Goal: Task Accomplishment & Management: Manage account settings

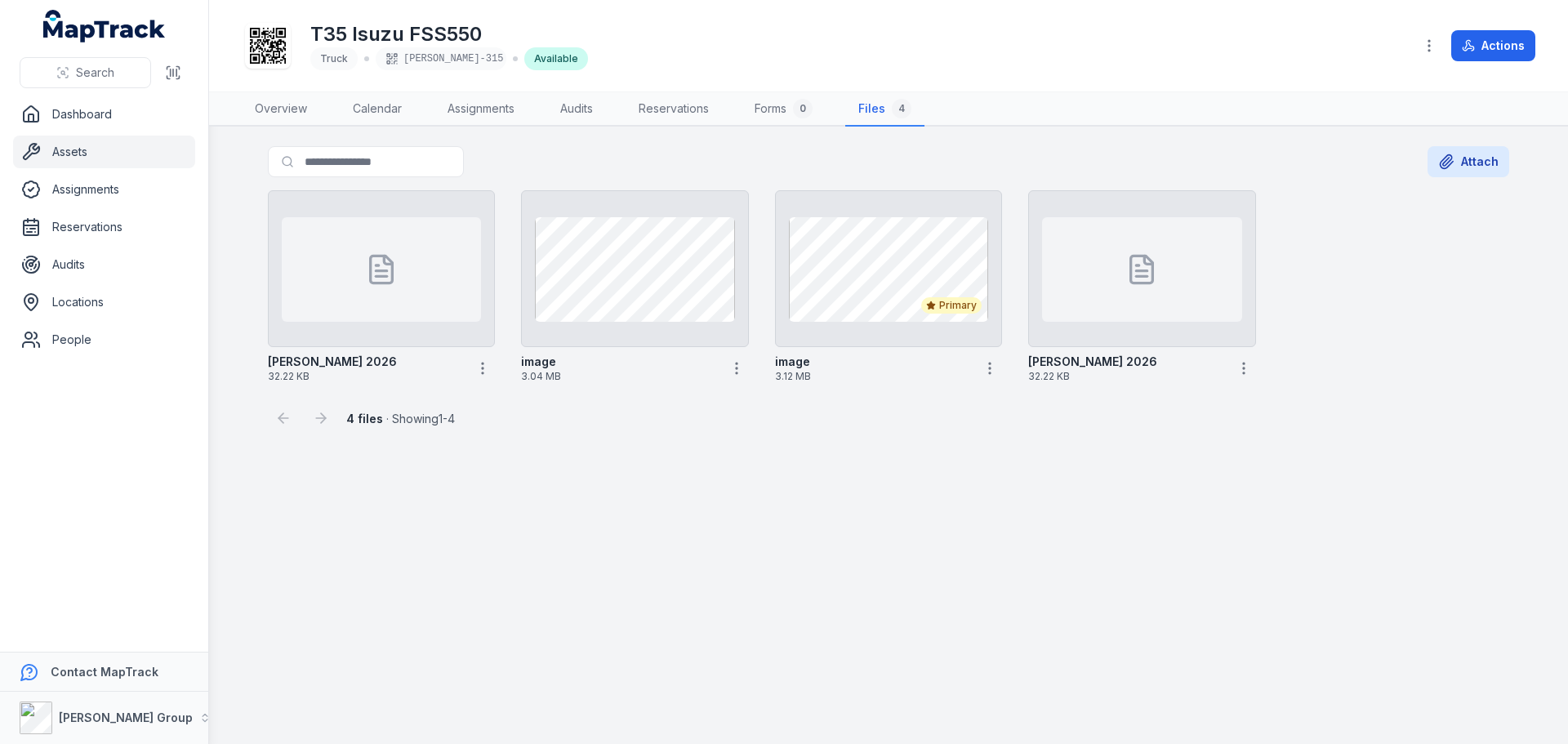
click at [1490, 46] on button "Actions" at bounding box center [1493, 46] width 84 height 31
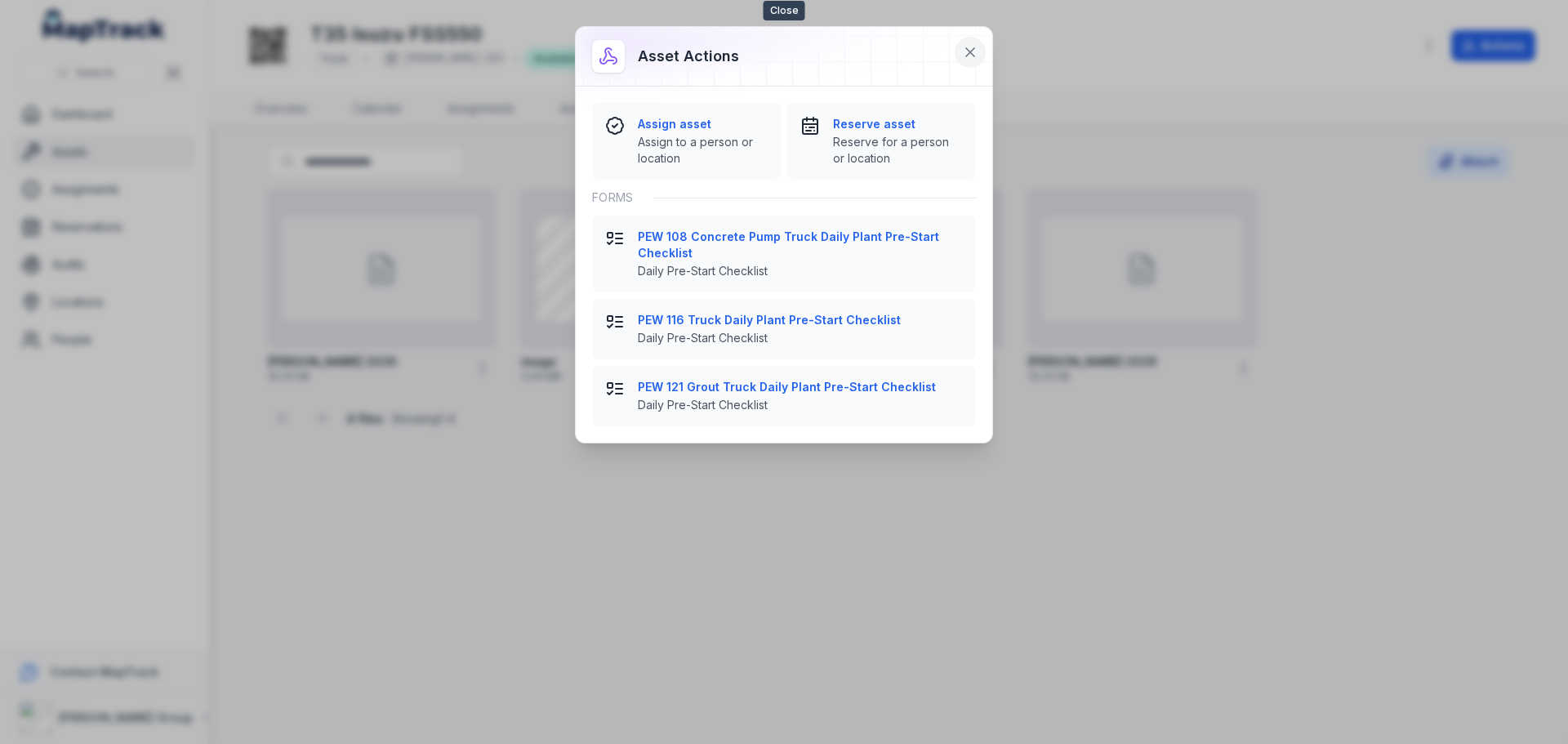
click at [972, 55] on icon at bounding box center [970, 52] width 16 height 16
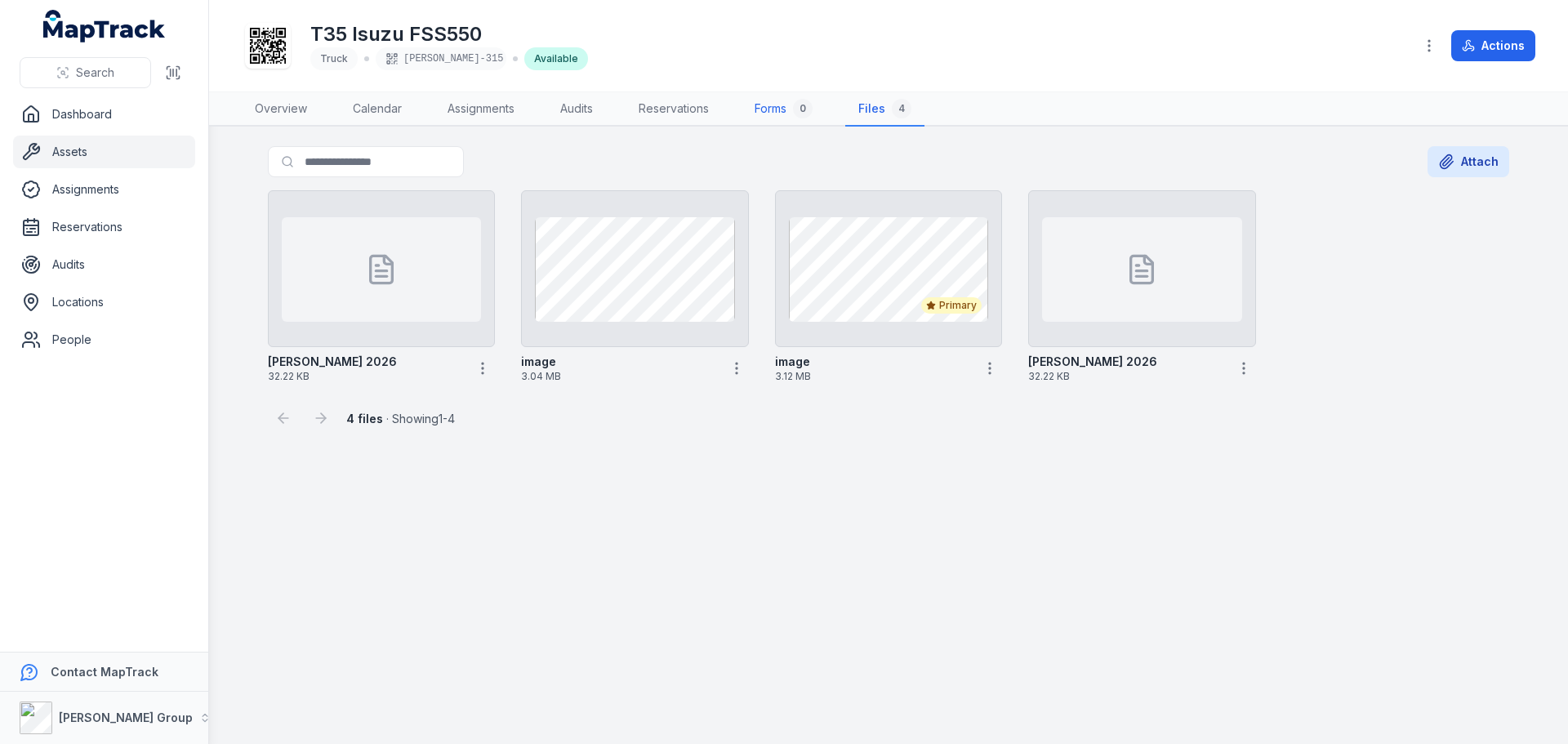
click at [767, 102] on link "Forms 0" at bounding box center [783, 110] width 84 height 35
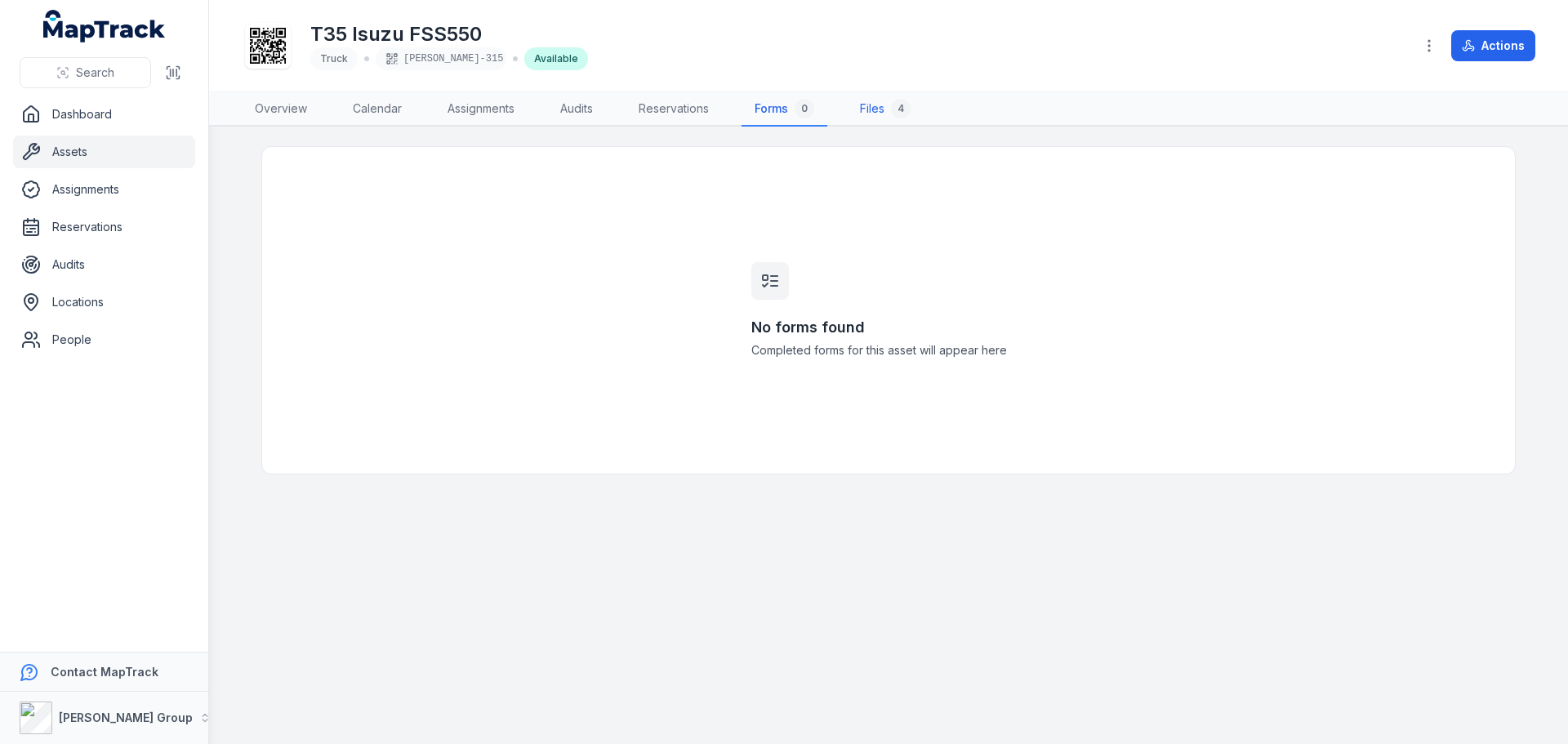
drag, startPoint x: 900, startPoint y: 119, endPoint x: 878, endPoint y: 113, distance: 22.8
click at [878, 113] on link "Files 4" at bounding box center [885, 110] width 77 height 35
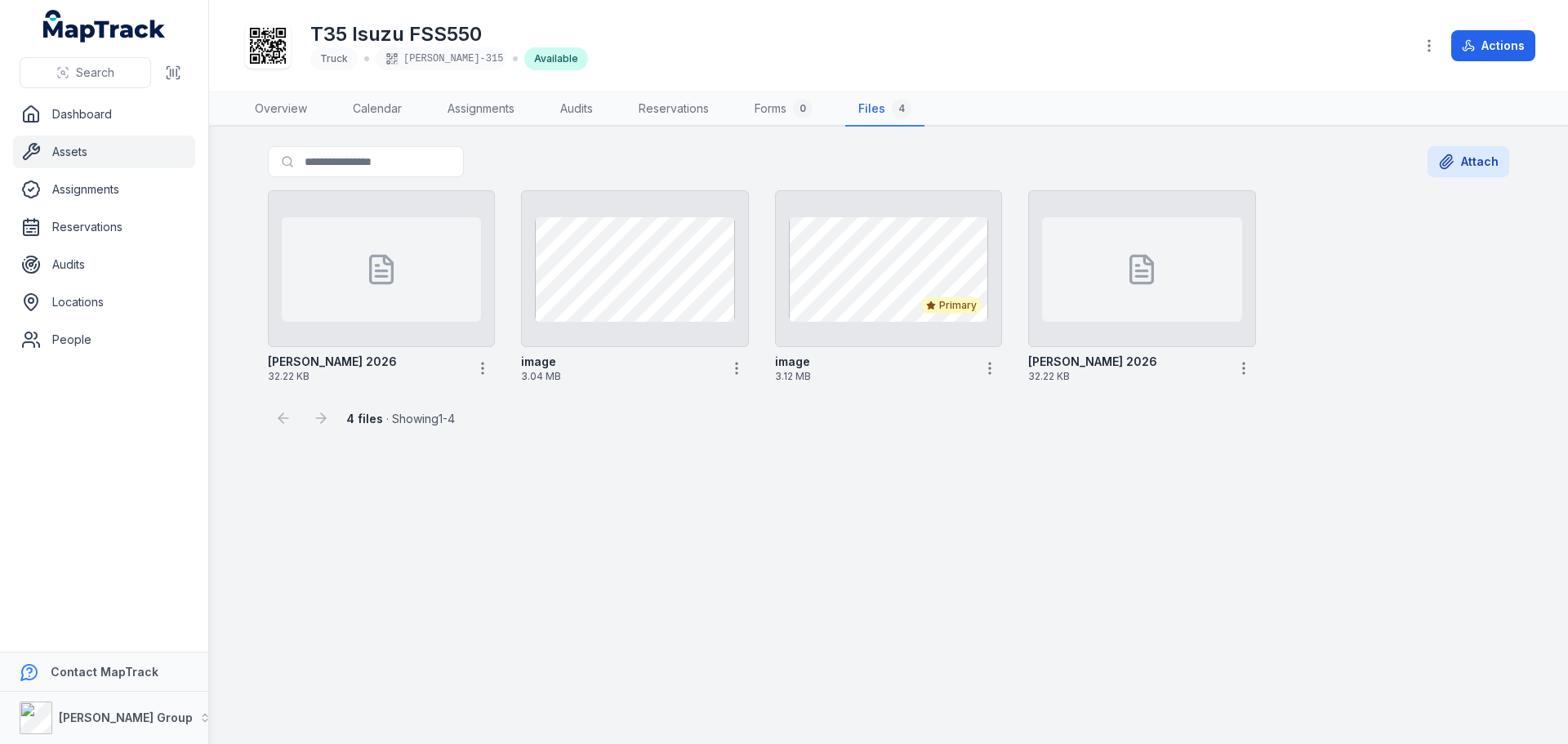
drag, startPoint x: 1143, startPoint y: 292, endPoint x: 1096, endPoint y: 489, distance: 202.5
click at [1096, 489] on main "Search for files Attach [PERSON_NAME] 2026 32.22 KB image 3.04 MB Primary image…" at bounding box center [889, 435] width 1359 height 618
click at [1244, 371] on icon "button" at bounding box center [1243, 368] width 16 height 16
click at [1088, 601] on main "Search for files Attach [PERSON_NAME] 2026 32.22 KB image 3.04 MB Primary image…" at bounding box center [889, 435] width 1359 height 618
click at [1098, 341] on div at bounding box center [1141, 268] width 227 height 157
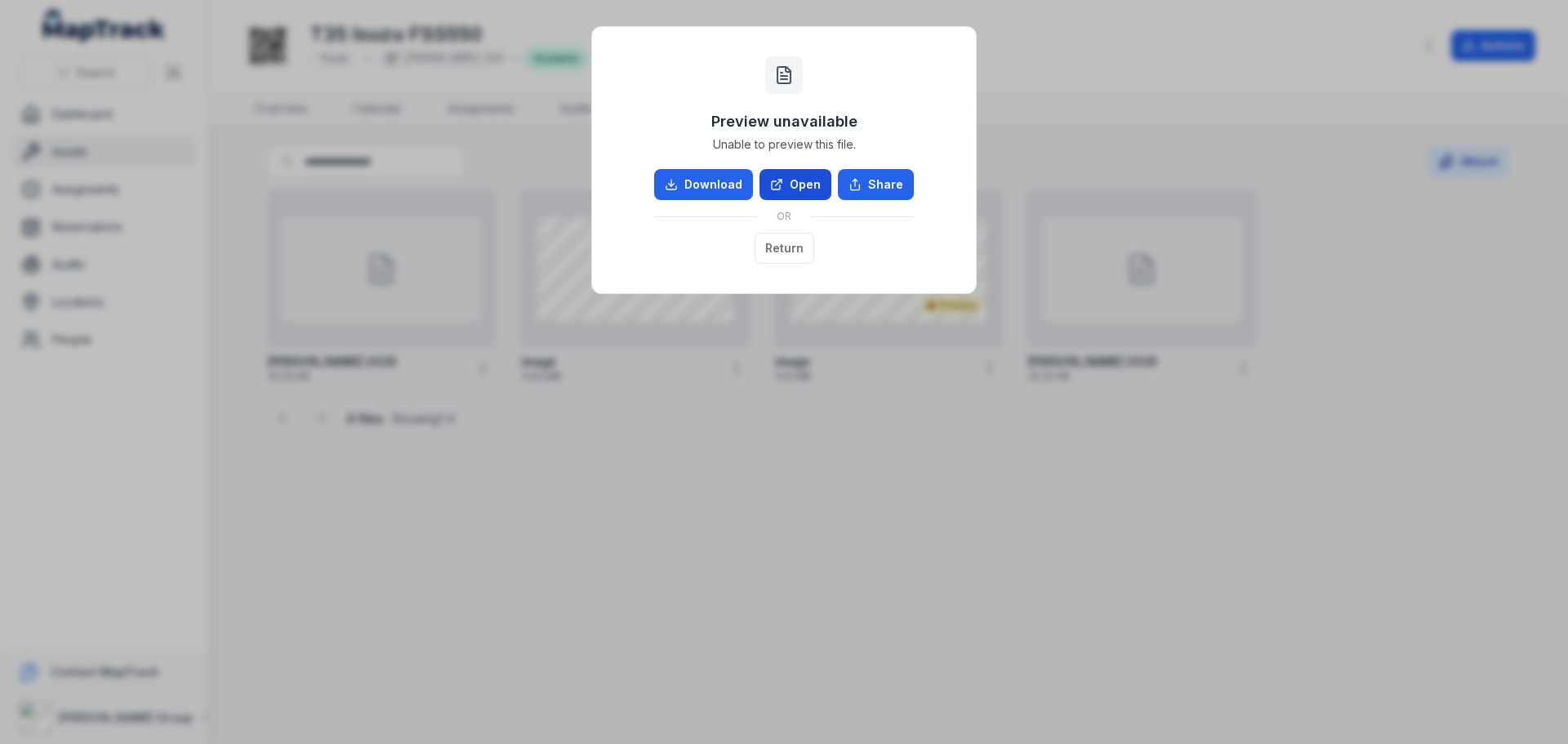
click at [800, 182] on link "Open" at bounding box center [795, 184] width 72 height 31
click at [789, 253] on button "Return" at bounding box center [784, 248] width 60 height 31
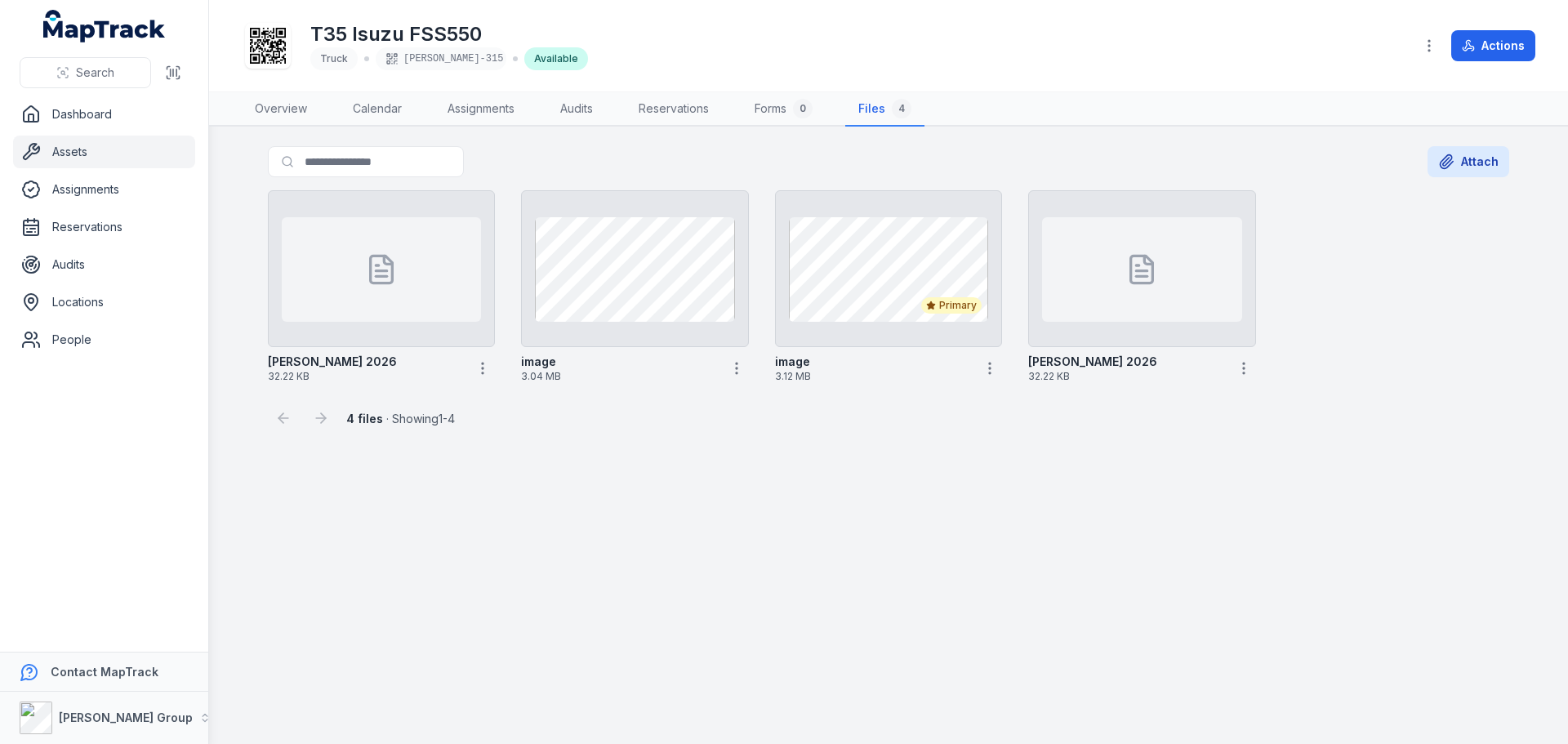
drag, startPoint x: 1113, startPoint y: 375, endPoint x: 1072, endPoint y: 587, distance: 215.9
click at [1072, 587] on main "Search for files Attach [PERSON_NAME] 2026 32.22 KB image 3.04 MB Primary image…" at bounding box center [889, 435] width 1359 height 618
click at [780, 112] on link "Forms 0" at bounding box center [783, 110] width 84 height 35
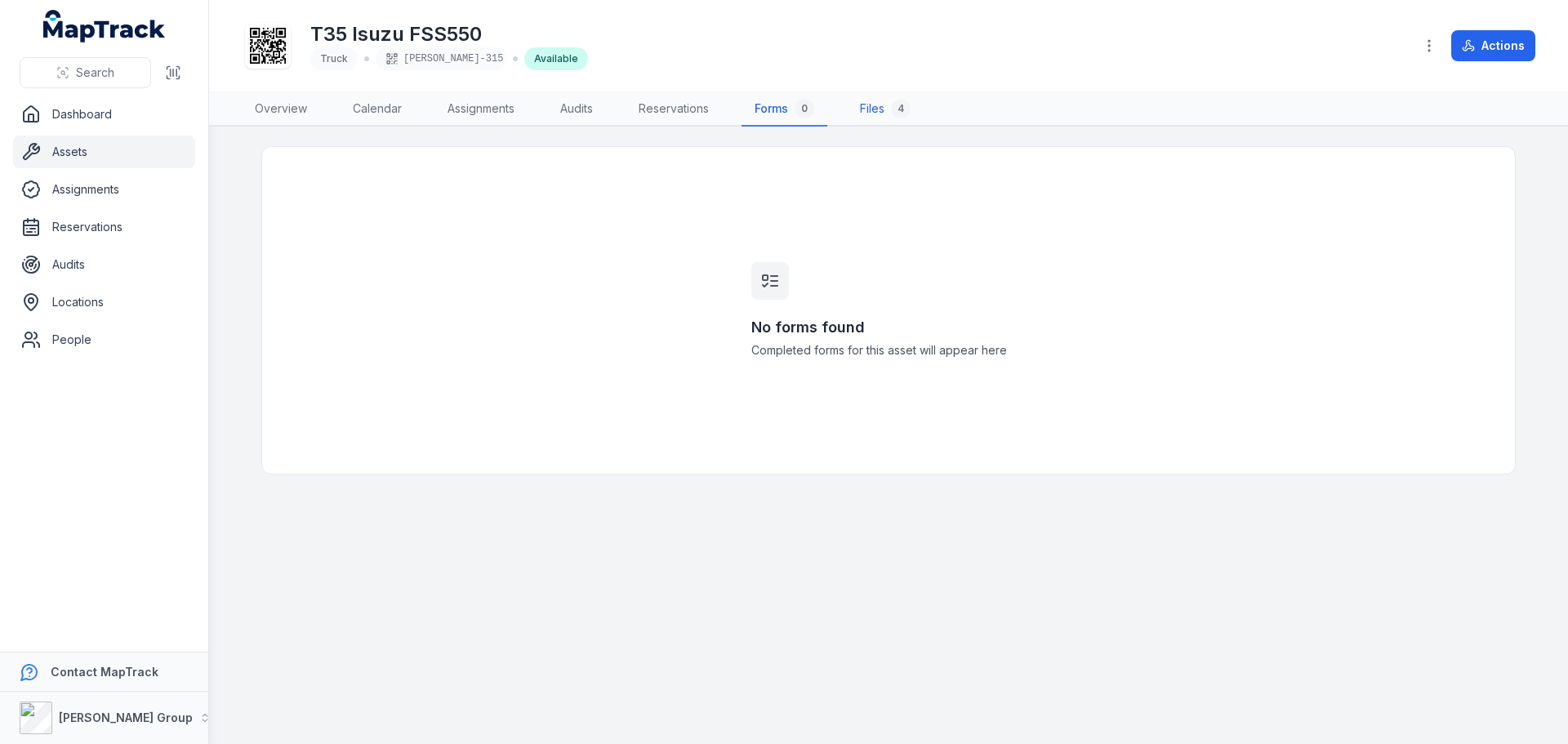
click at [886, 105] on link "Files 4" at bounding box center [885, 110] width 77 height 35
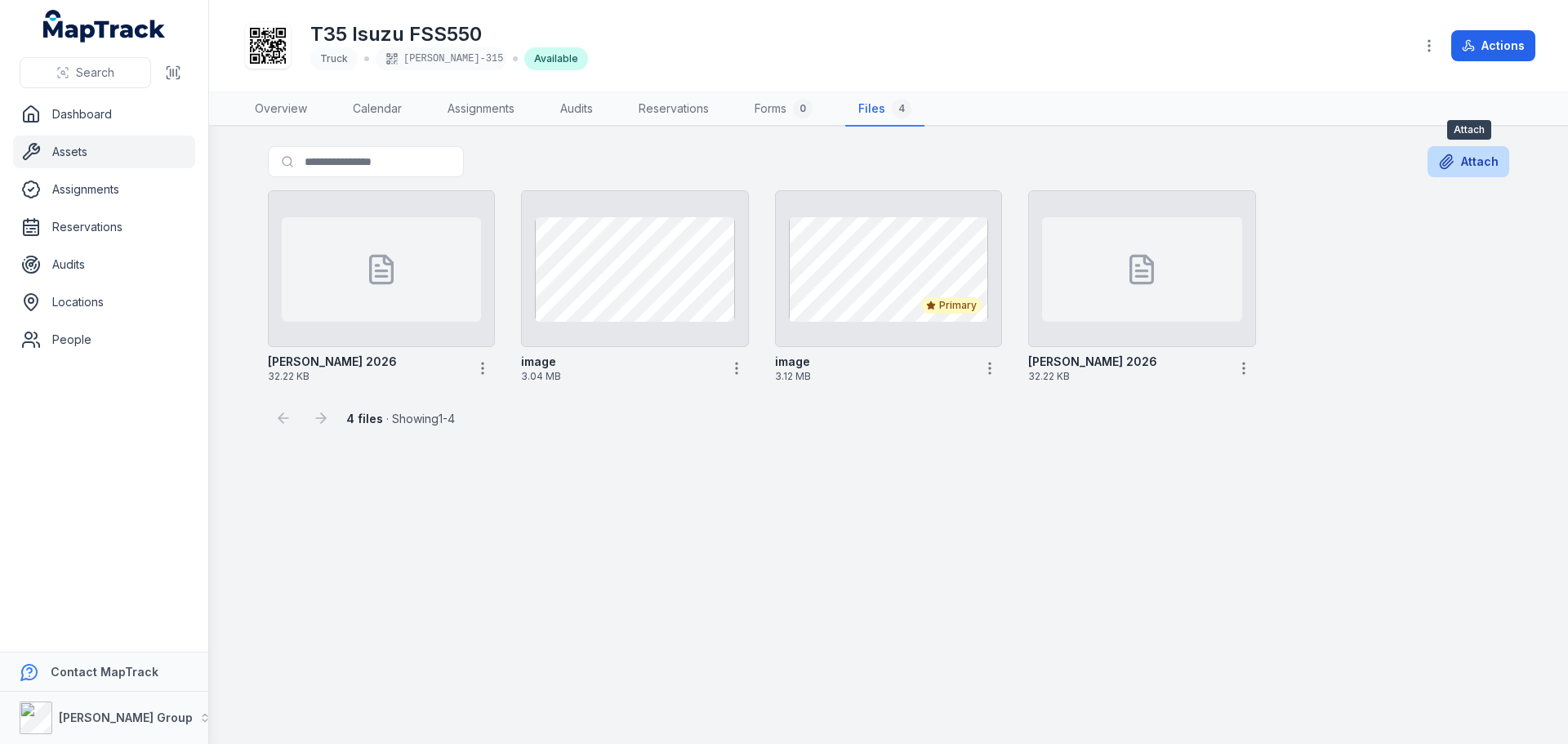
click at [1474, 161] on button "Attach" at bounding box center [1468, 162] width 81 height 31
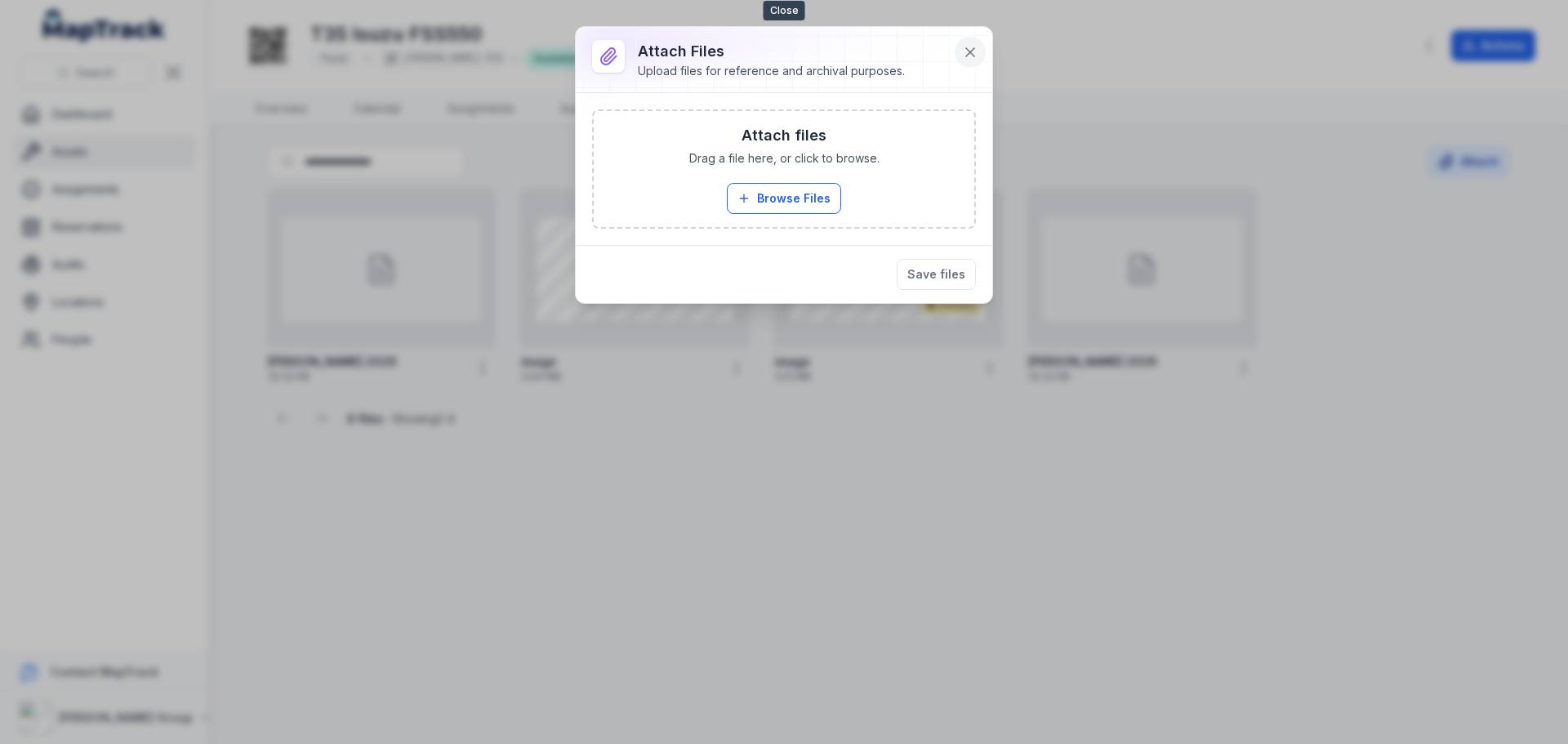
click at [972, 50] on icon at bounding box center [970, 52] width 8 height 8
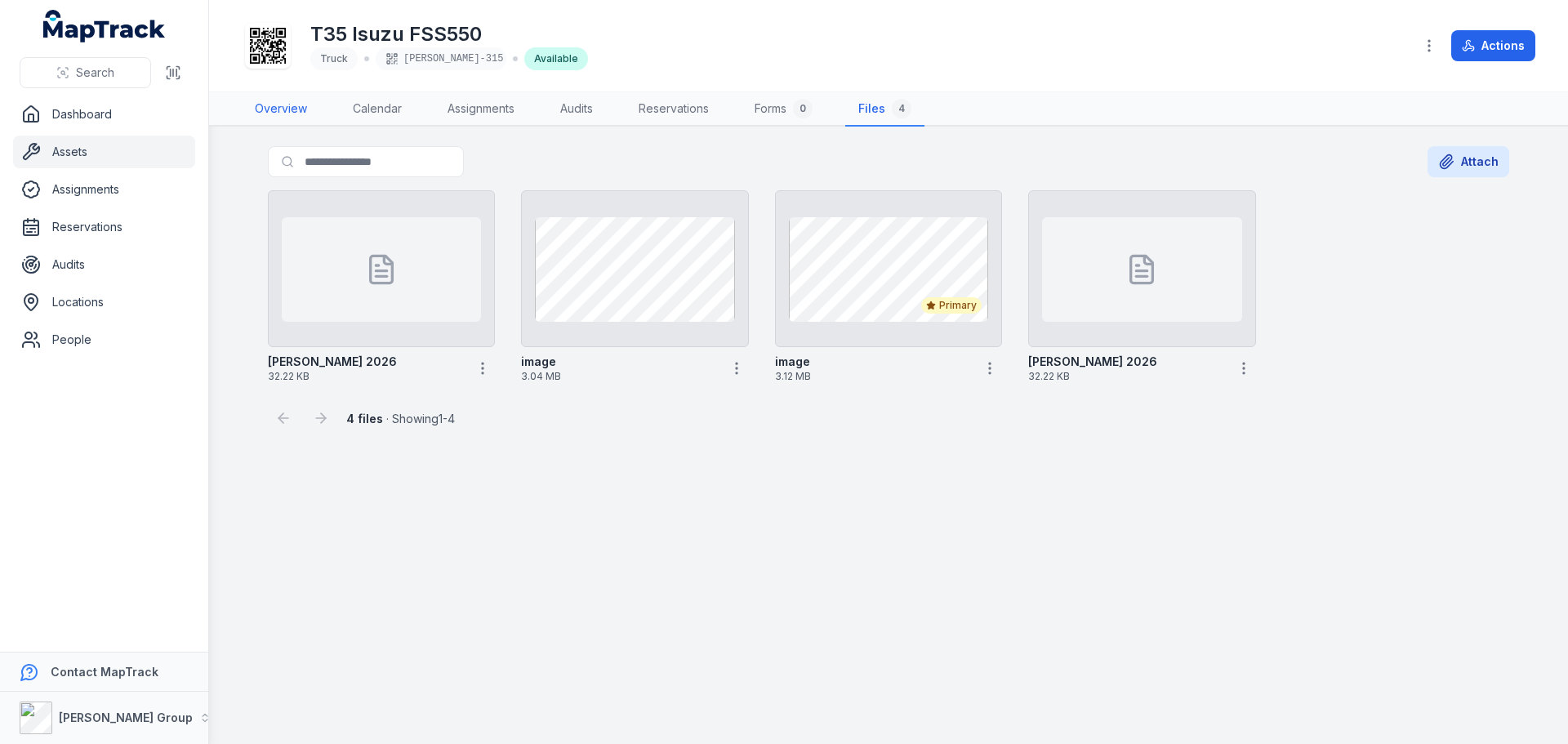
click at [286, 109] on link "Overview" at bounding box center [280, 110] width 79 height 35
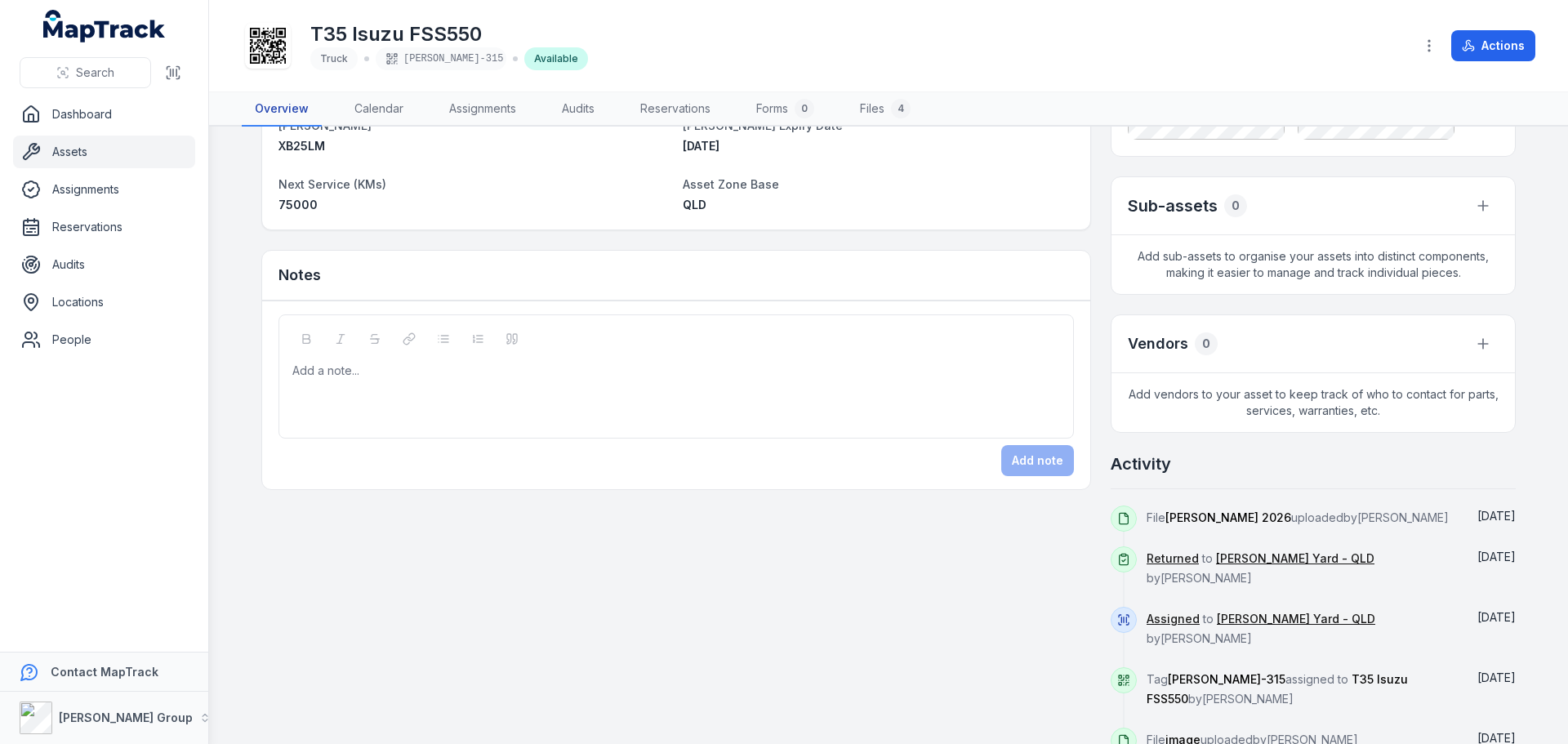
scroll to position [322, 0]
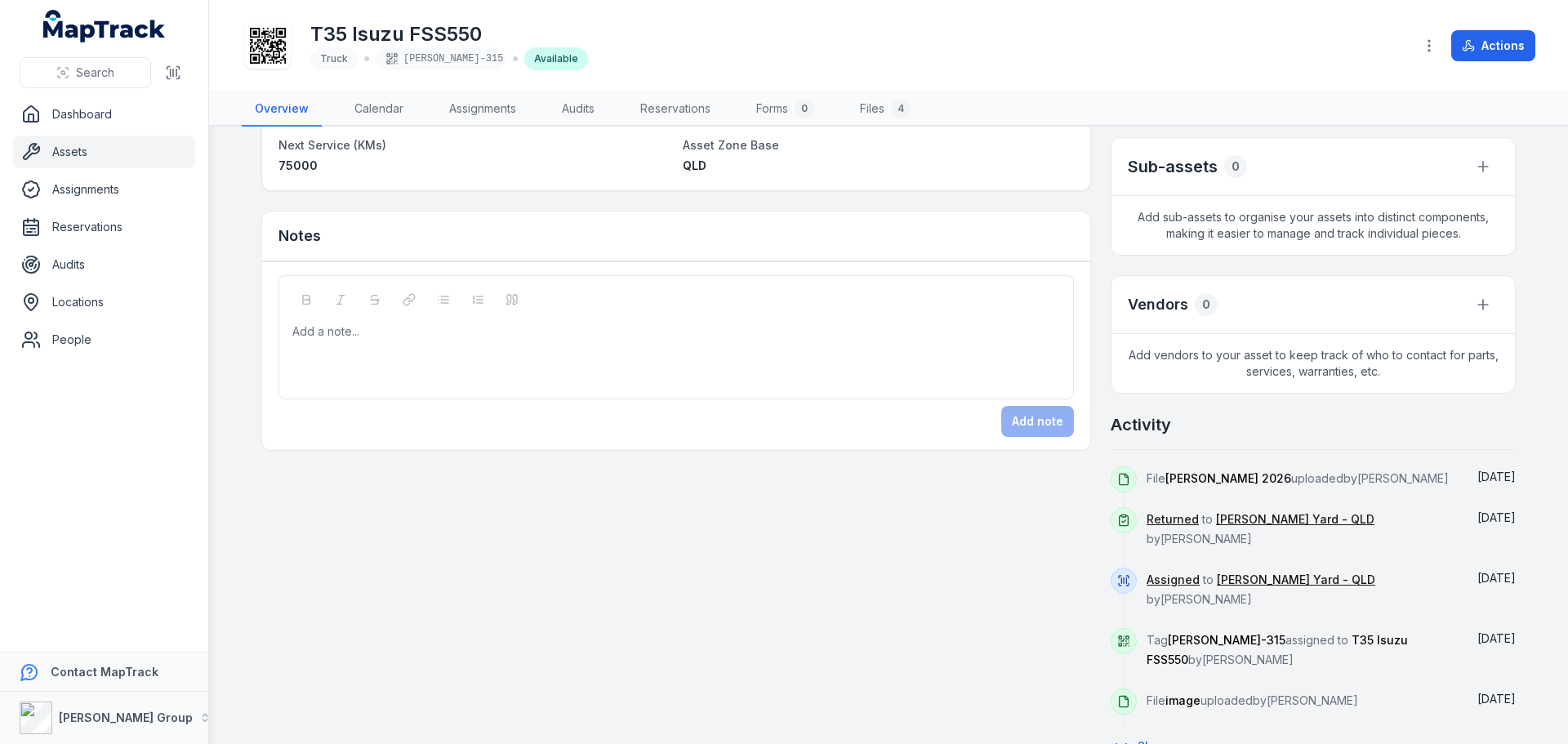
click at [1369, 479] on span "File [PERSON_NAME] 2026 uploaded by [PERSON_NAME]" at bounding box center [1297, 478] width 302 height 14
drag, startPoint x: 1346, startPoint y: 479, endPoint x: 1479, endPoint y: 475, distance: 133.1
click at [1479, 475] on span "[DATE]" at bounding box center [1496, 477] width 38 height 14
click at [1426, 42] on icon "button" at bounding box center [1429, 45] width 16 height 16
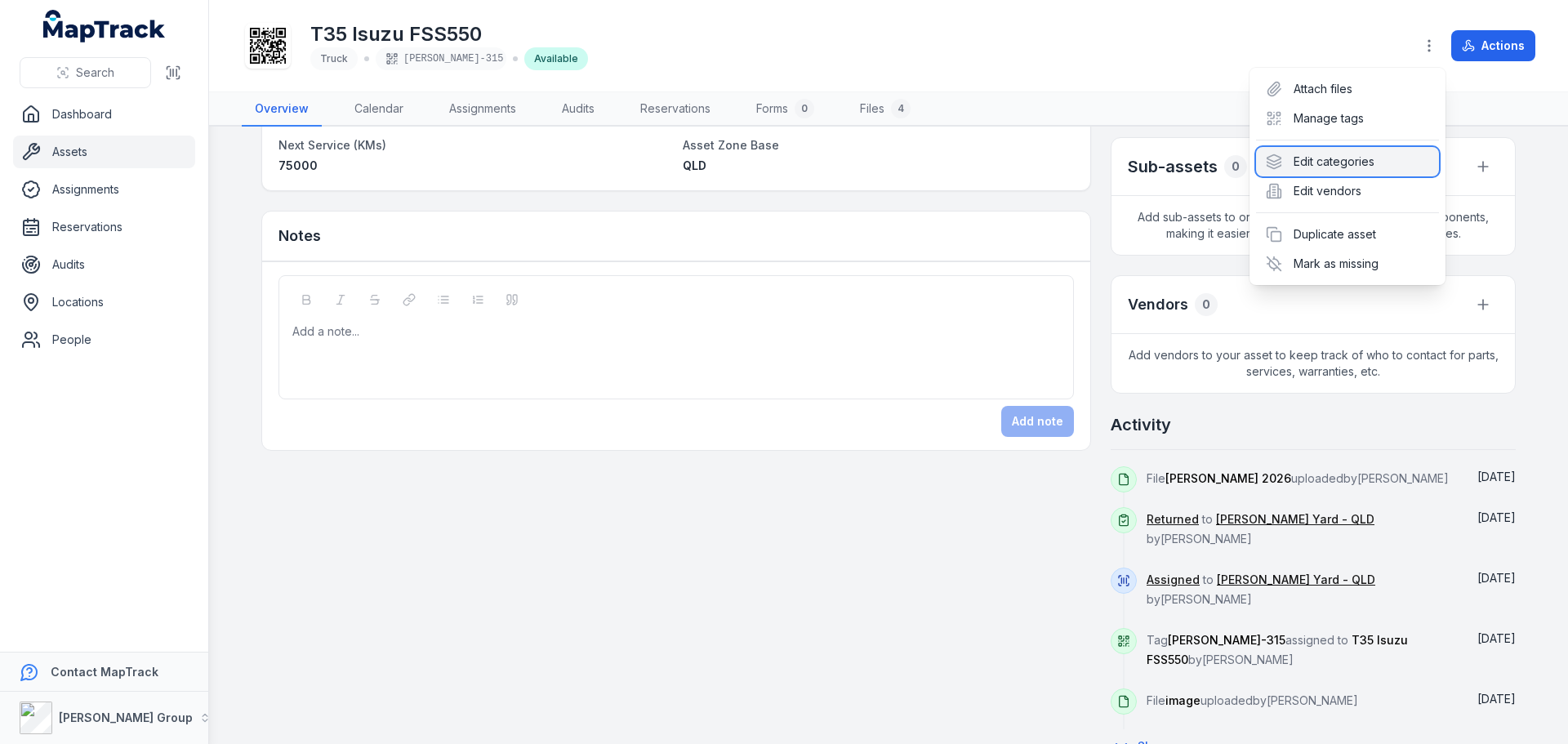
click at [1349, 158] on div "Edit categories" at bounding box center [1347, 162] width 183 height 29
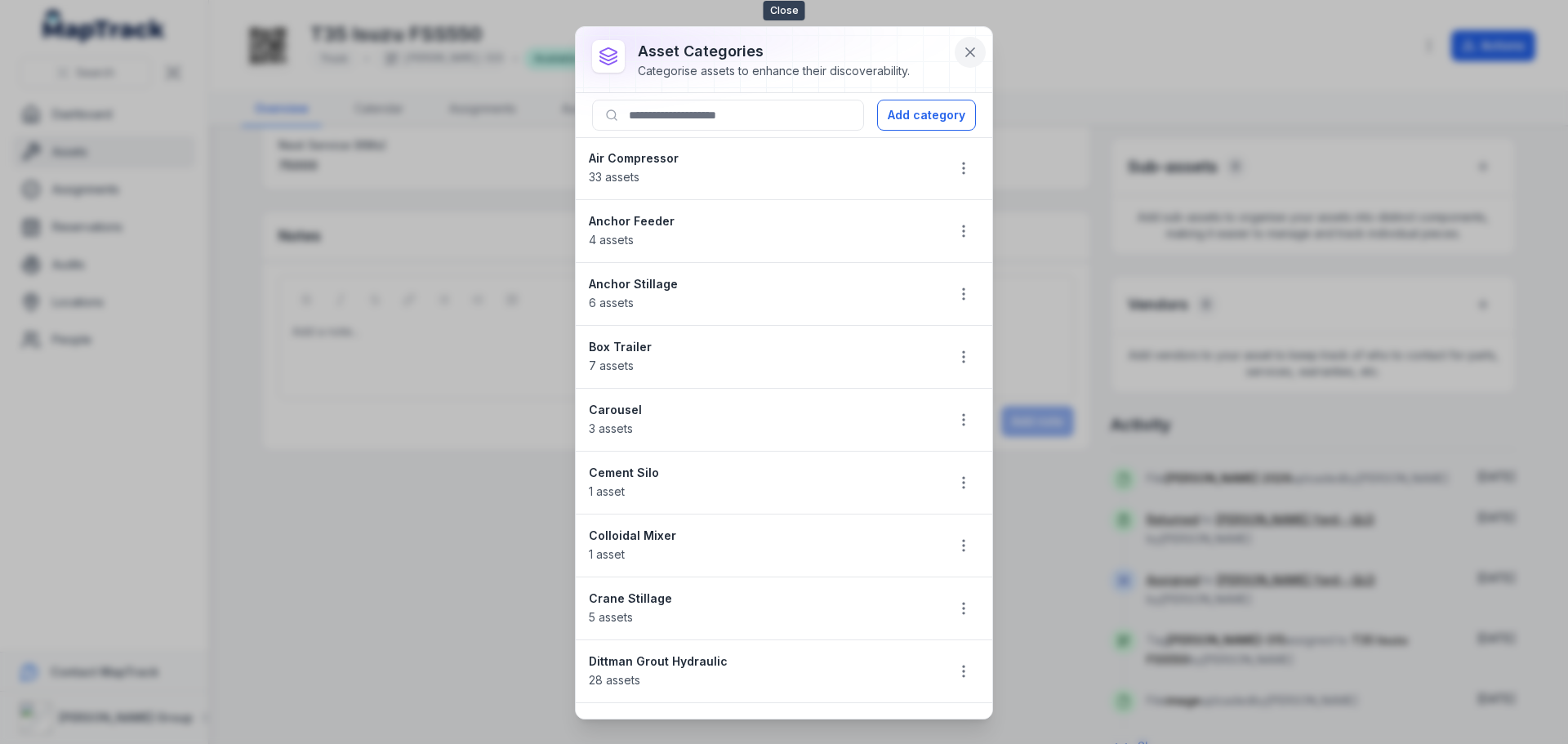
click at [967, 50] on icon at bounding box center [970, 52] width 8 height 8
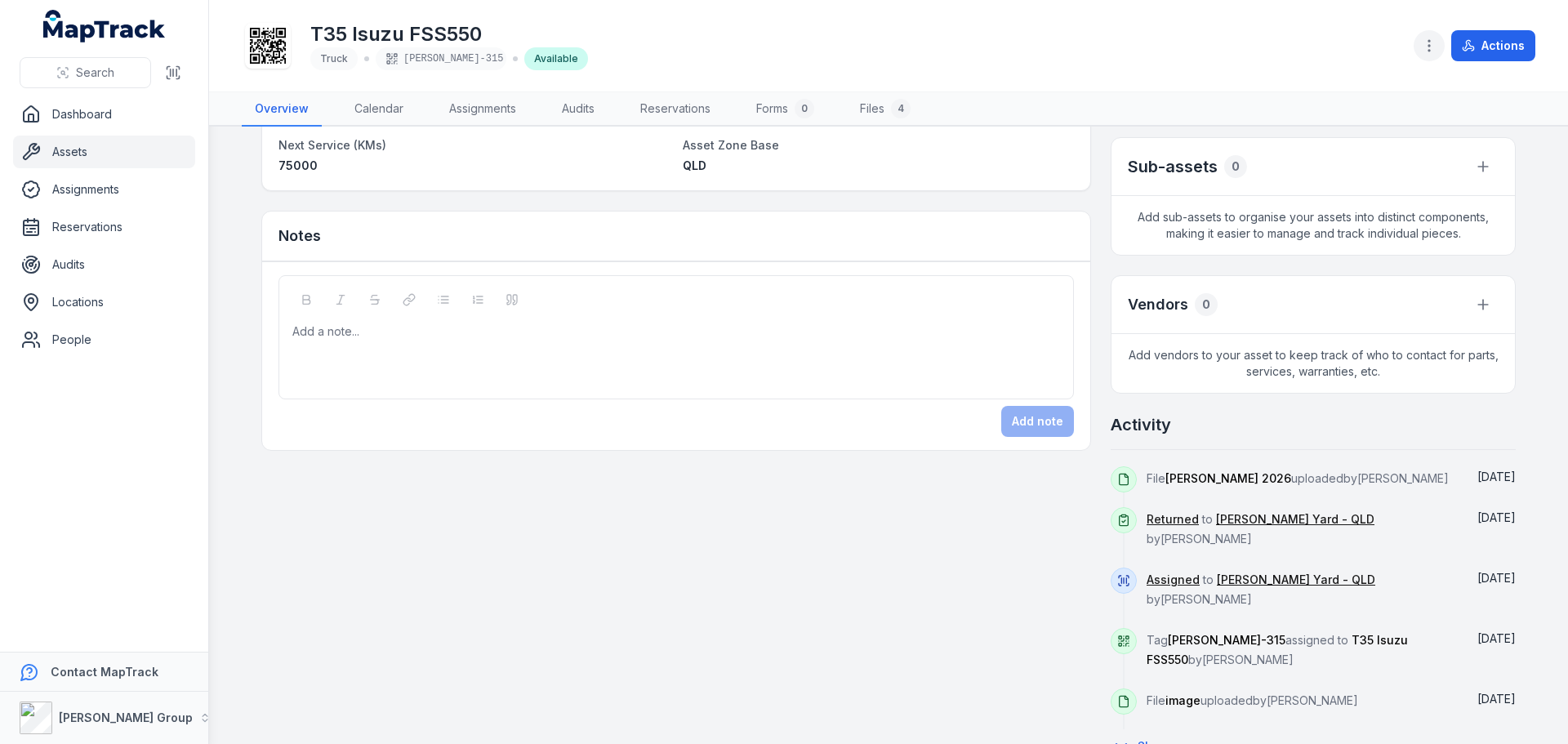
click at [1429, 48] on icon "button" at bounding box center [1429, 45] width 16 height 16
